Goal: Find specific page/section: Find specific page/section

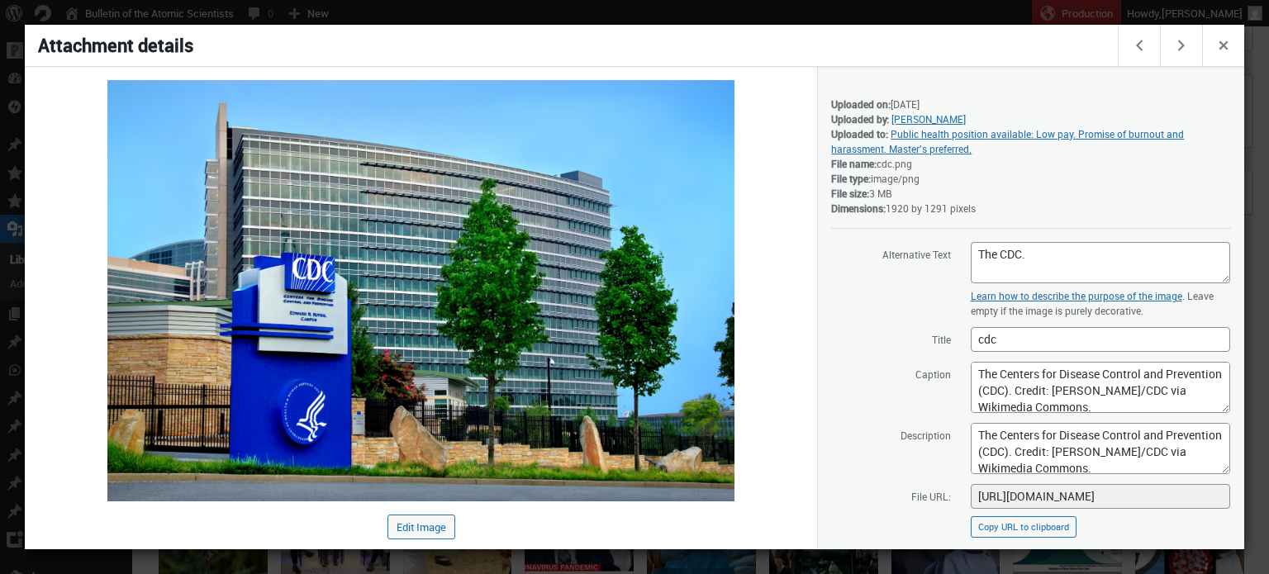
scroll to position [6, 0]
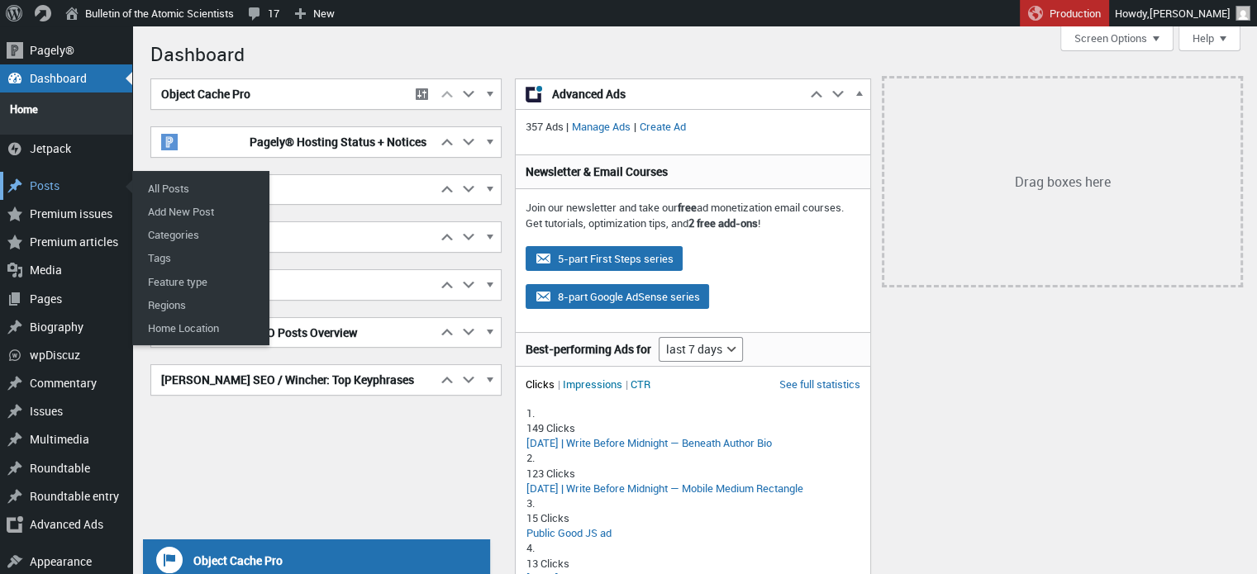
click at [22, 172] on div "Main menu" at bounding box center [15, 186] width 30 height 28
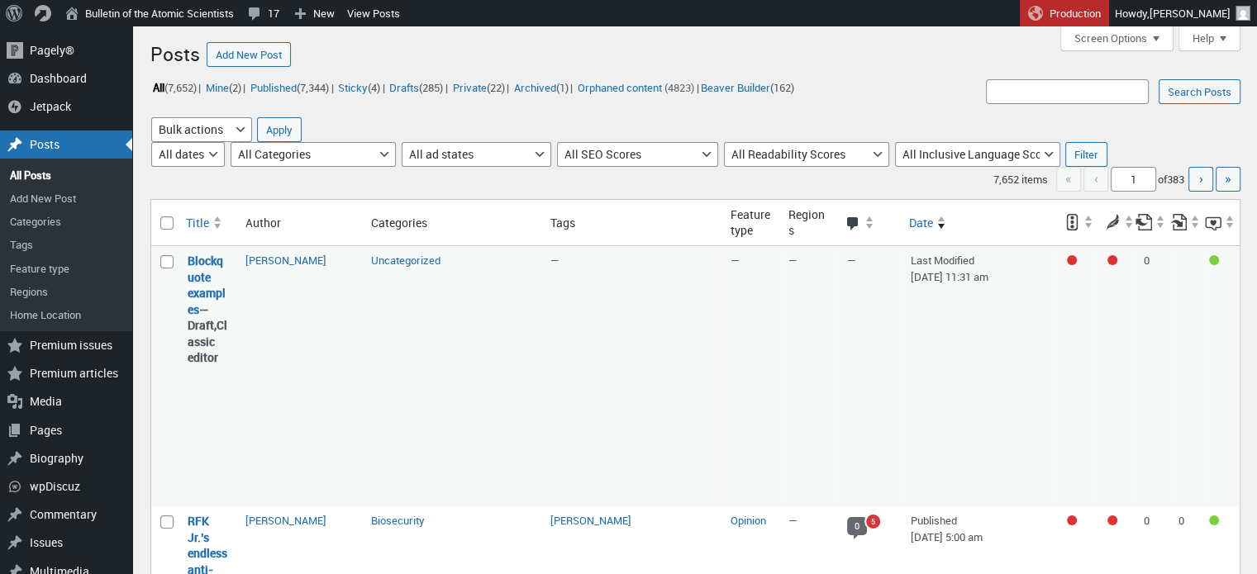
click at [22, 170] on link "All Posts" at bounding box center [66, 175] width 132 height 23
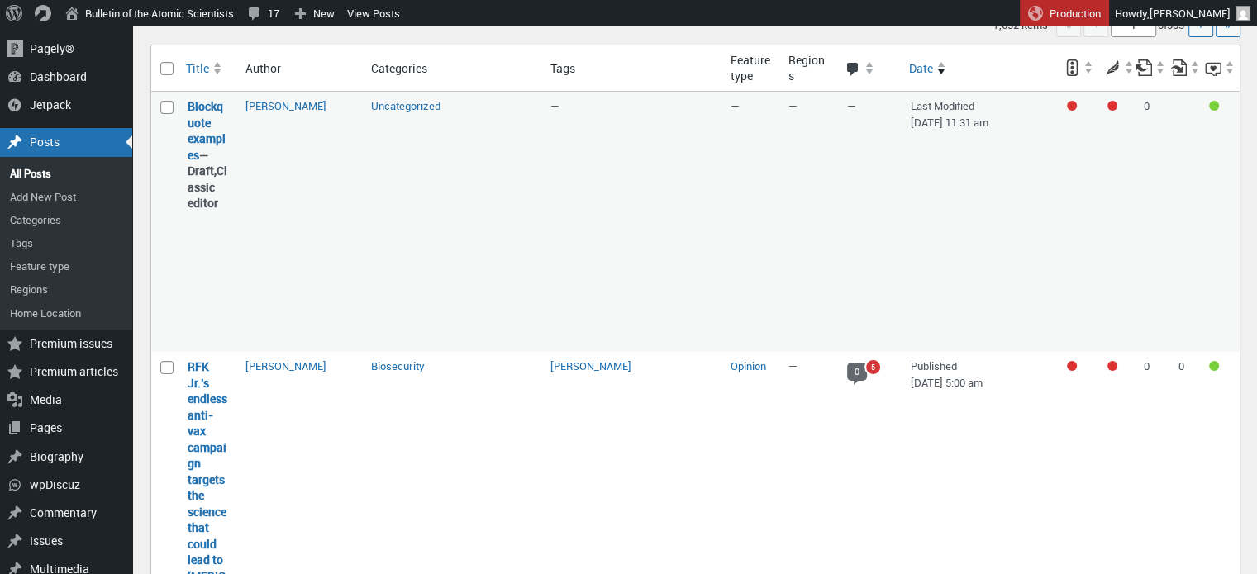
scroll to position [155, 0]
